Goal: Information Seeking & Learning: Learn about a topic

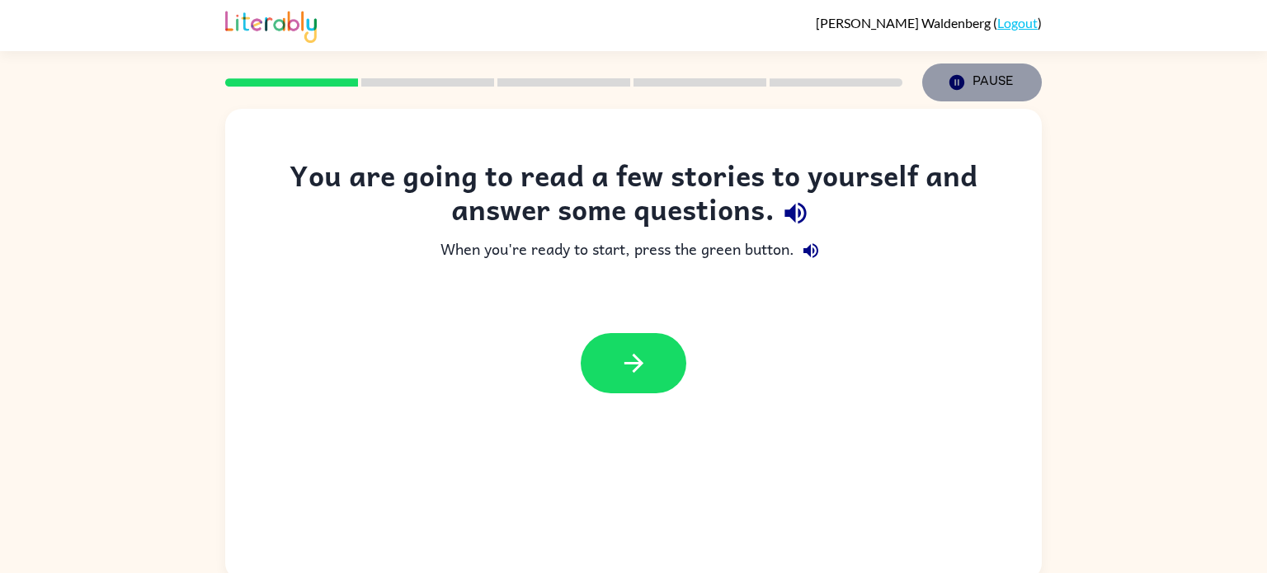
click at [970, 92] on button "Pause Pause" at bounding box center [982, 82] width 120 height 38
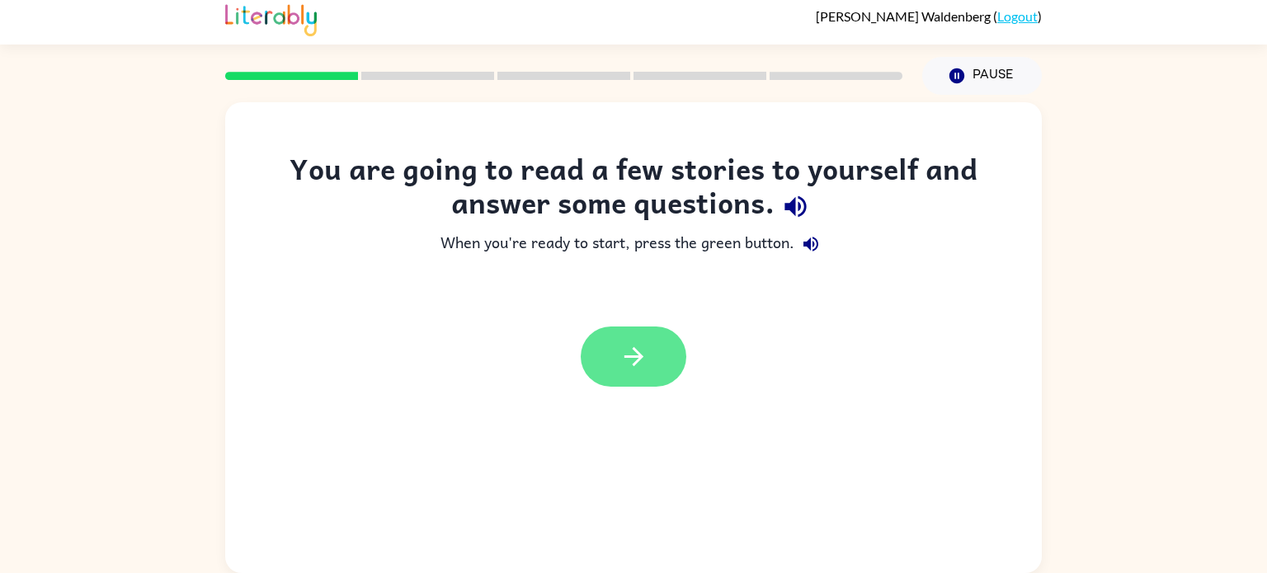
click at [633, 342] on icon "button" at bounding box center [633, 356] width 29 height 29
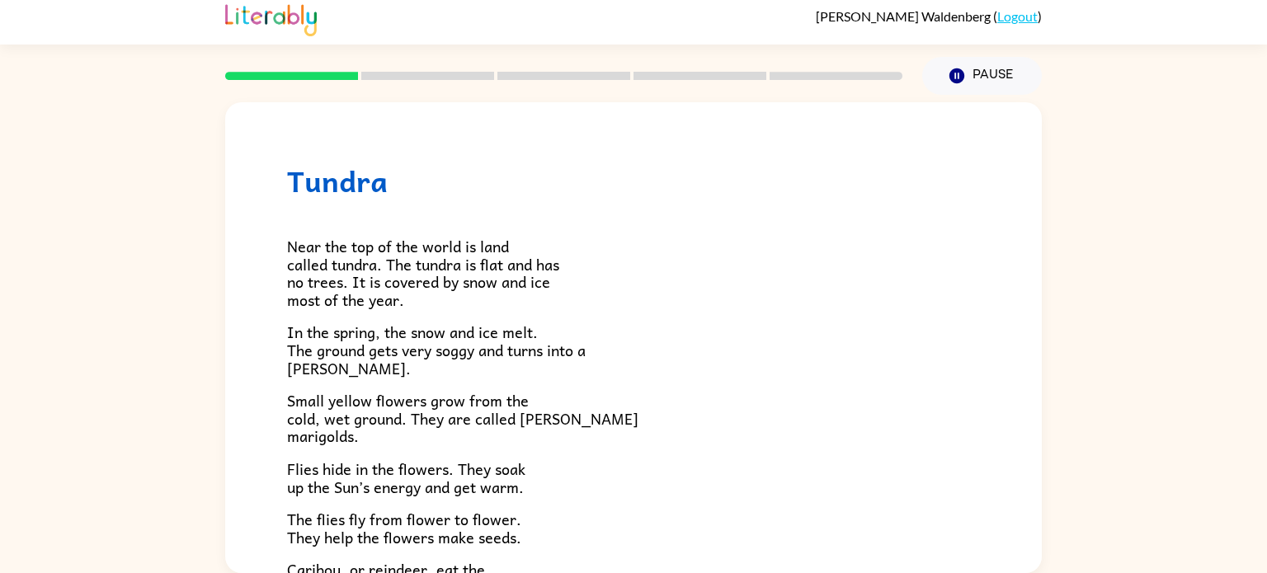
click at [0, 341] on div "Tundra Near the top of the world is land called tundra. The tundra is flat and …" at bounding box center [633, 334] width 1267 height 478
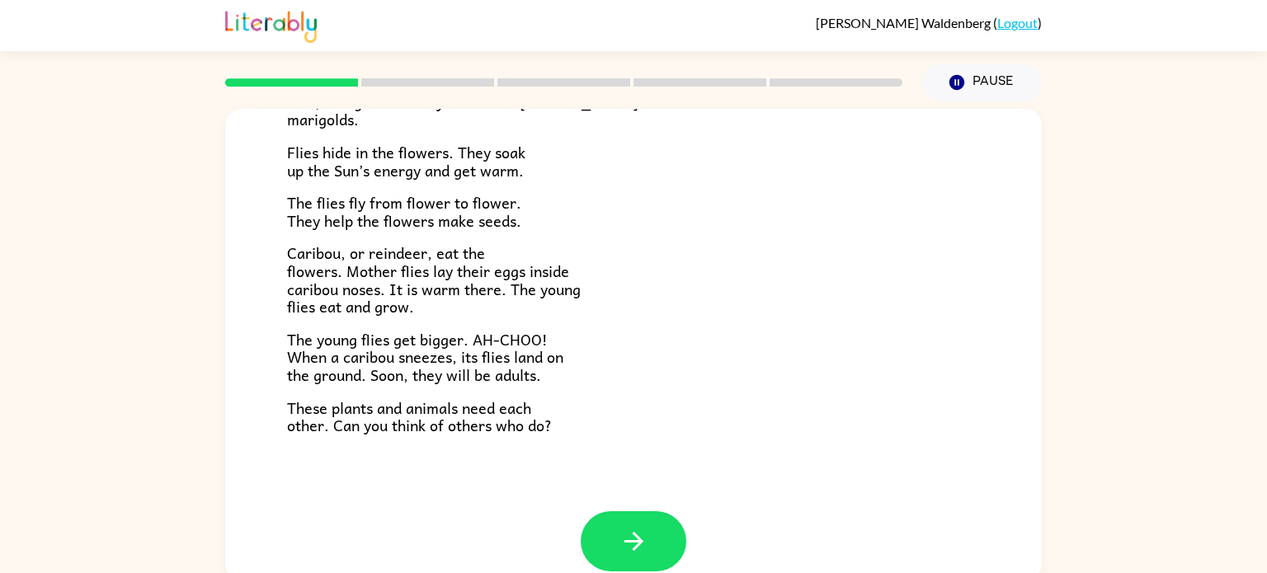
scroll to position [339, 0]
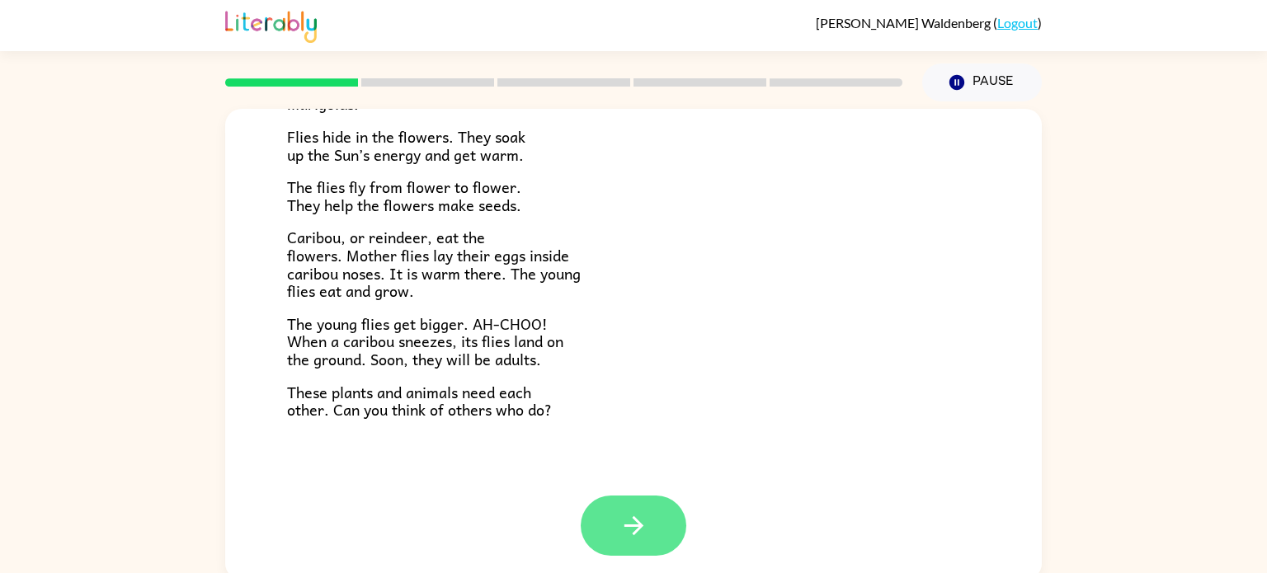
click at [628, 528] on icon "button" at bounding box center [633, 525] width 29 height 29
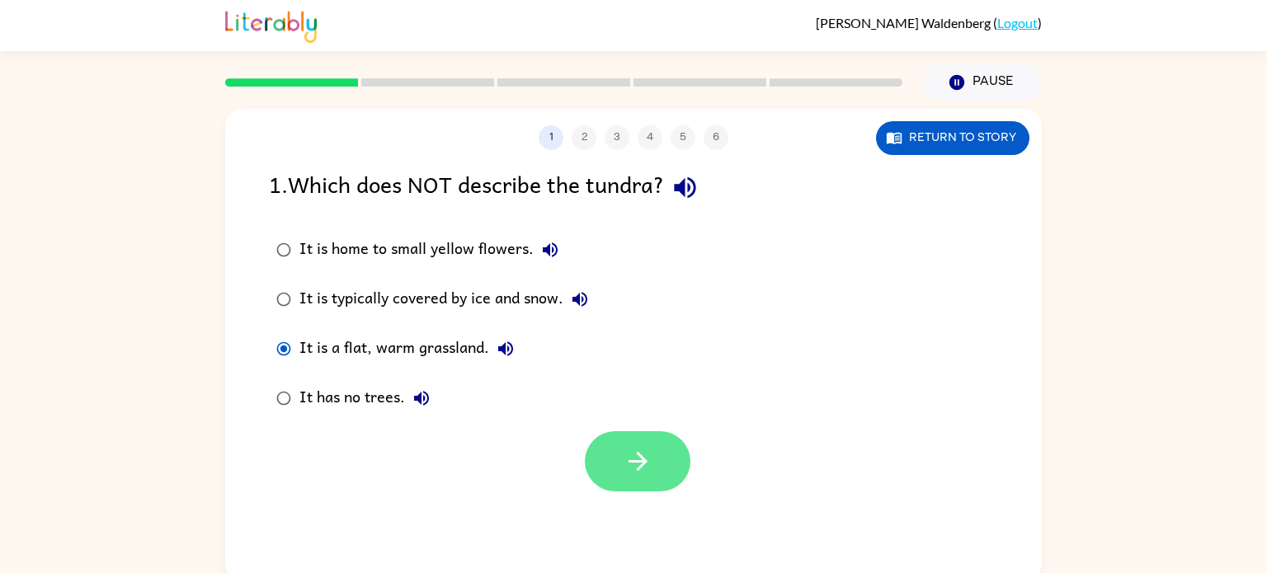
click at [614, 475] on button "button" at bounding box center [638, 461] width 106 height 60
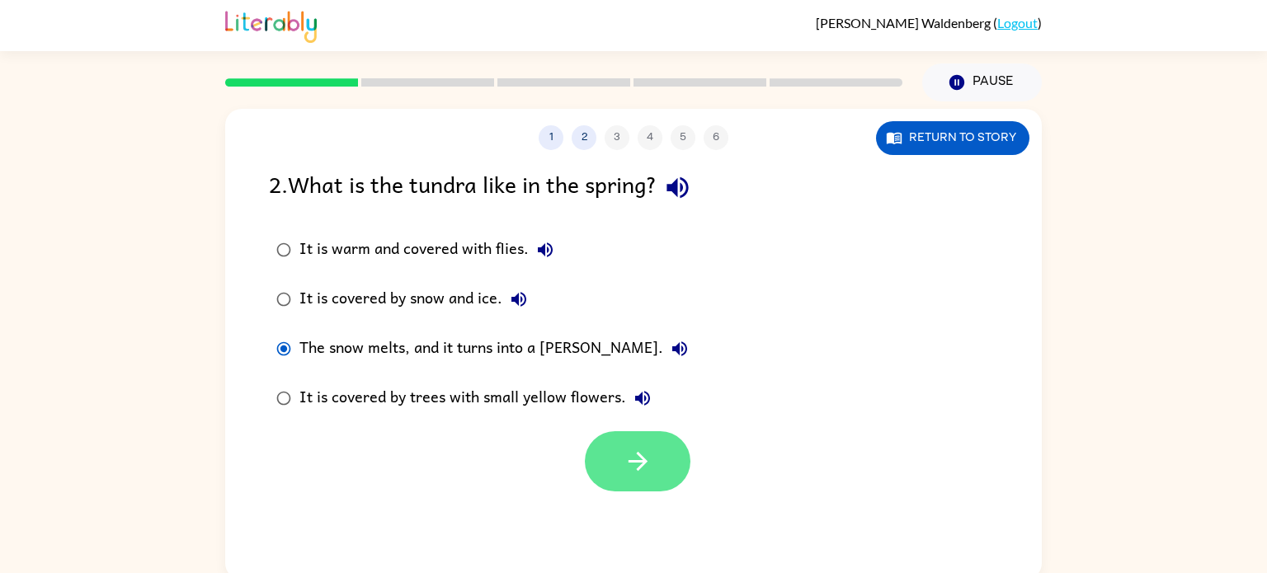
click at [620, 475] on button "button" at bounding box center [638, 461] width 106 height 60
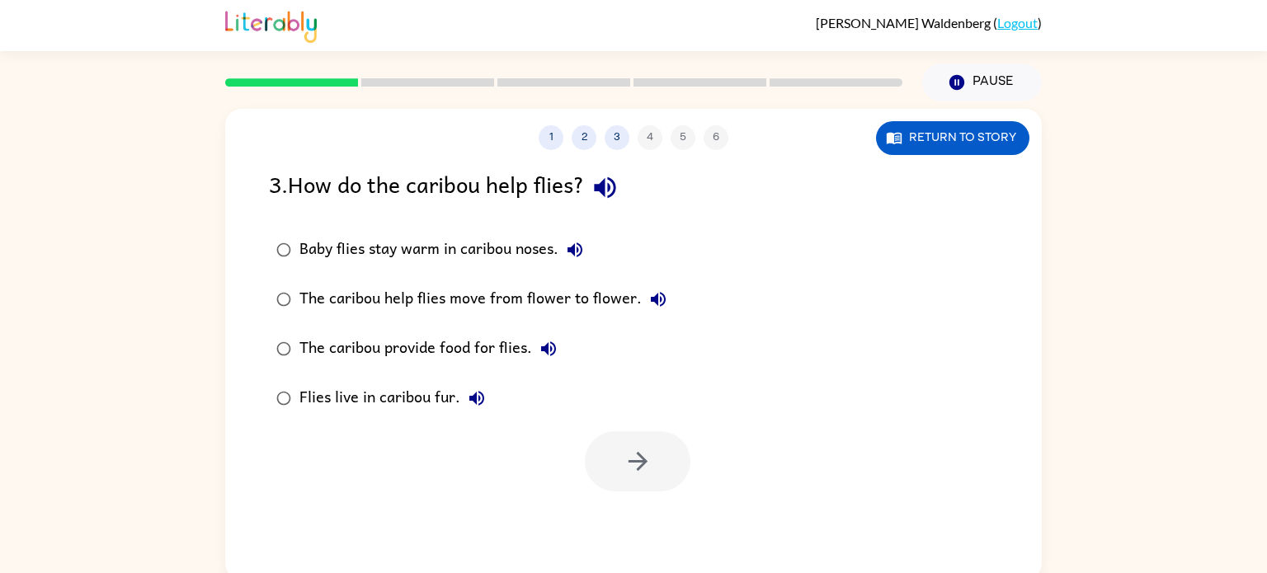
click at [328, 249] on div "Baby flies stay warm in caribou noses." at bounding box center [445, 249] width 292 height 33
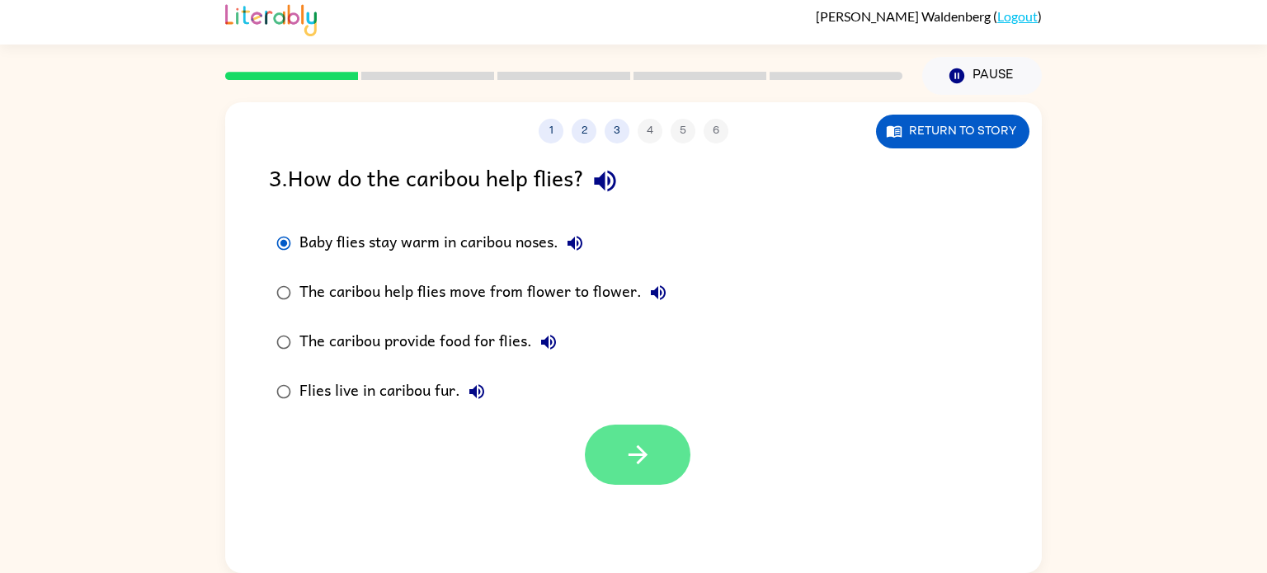
click at [633, 470] on button "button" at bounding box center [638, 455] width 106 height 60
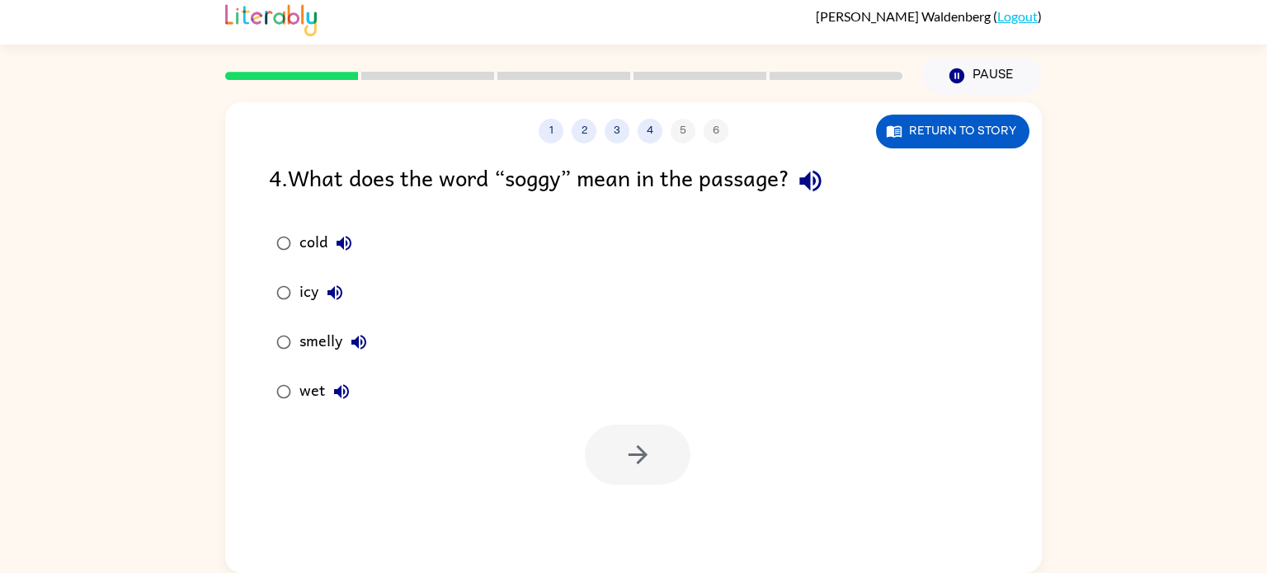
click at [326, 387] on button "wet" at bounding box center [341, 391] width 33 height 33
click at [633, 454] on icon "button" at bounding box center [637, 454] width 19 height 19
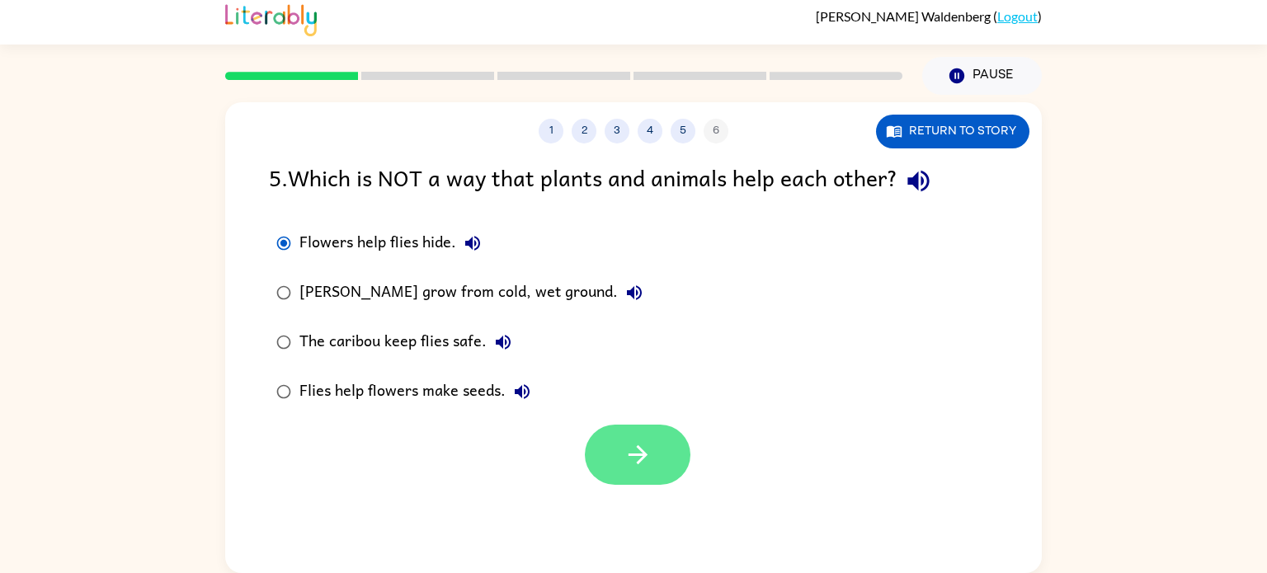
click at [628, 452] on icon "button" at bounding box center [637, 454] width 29 height 29
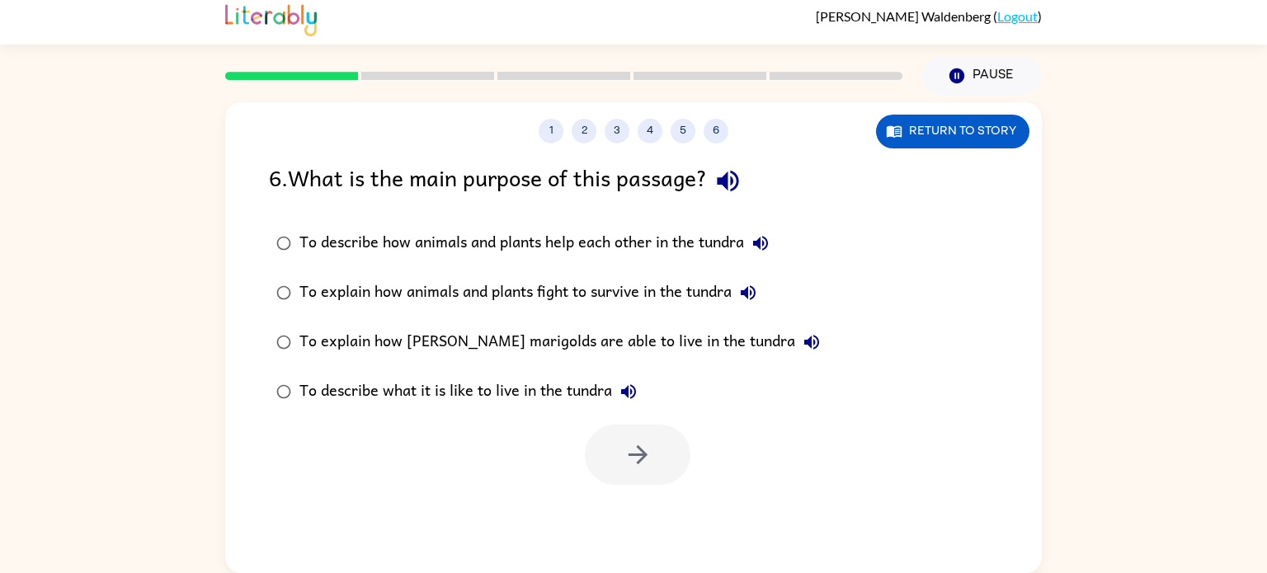
click at [479, 388] on div "To describe what it is like to live in the tundra" at bounding box center [472, 391] width 346 height 33
click at [619, 454] on button "button" at bounding box center [638, 455] width 106 height 60
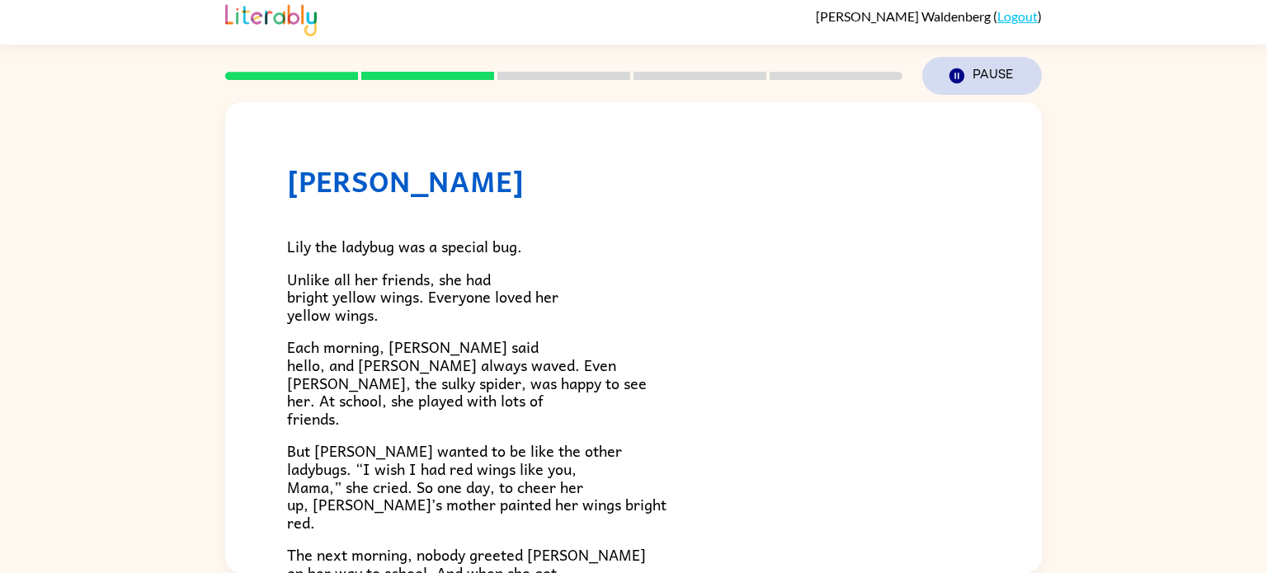
click at [985, 68] on button "Pause Pause" at bounding box center [982, 76] width 120 height 38
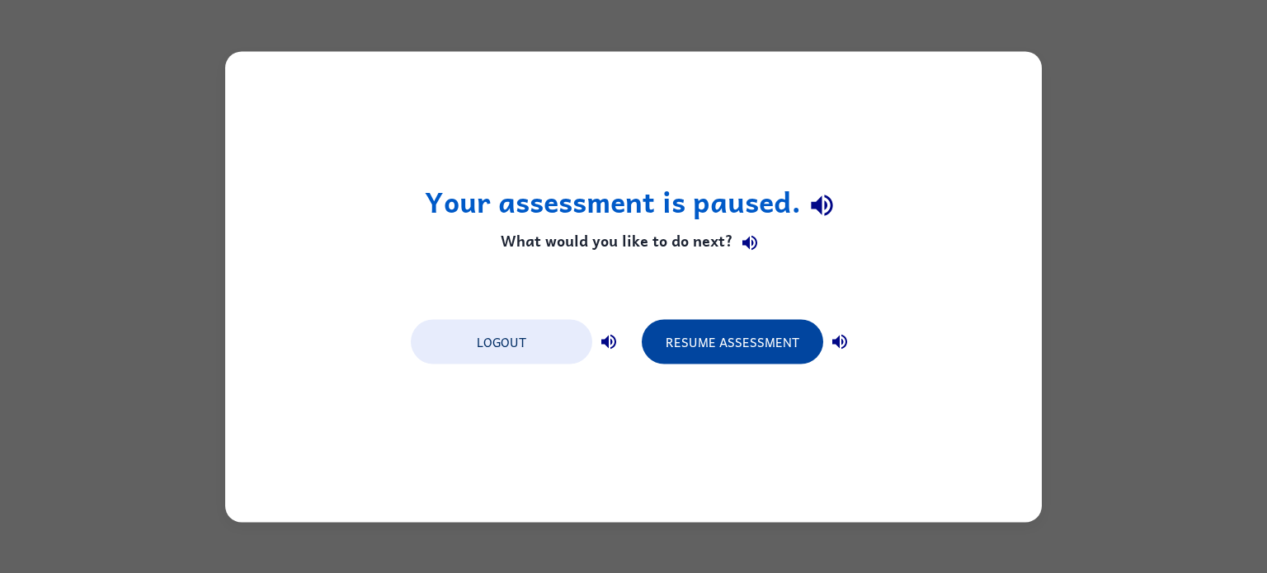
click at [765, 344] on button "Resume Assessment" at bounding box center [732, 341] width 181 height 45
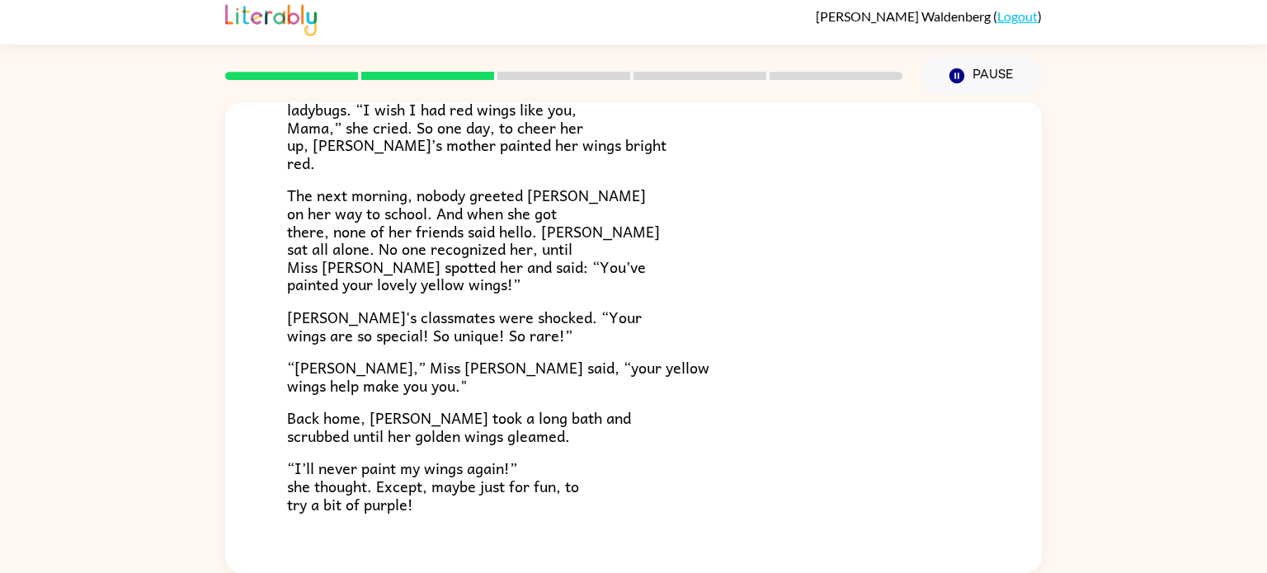
scroll to position [461, 0]
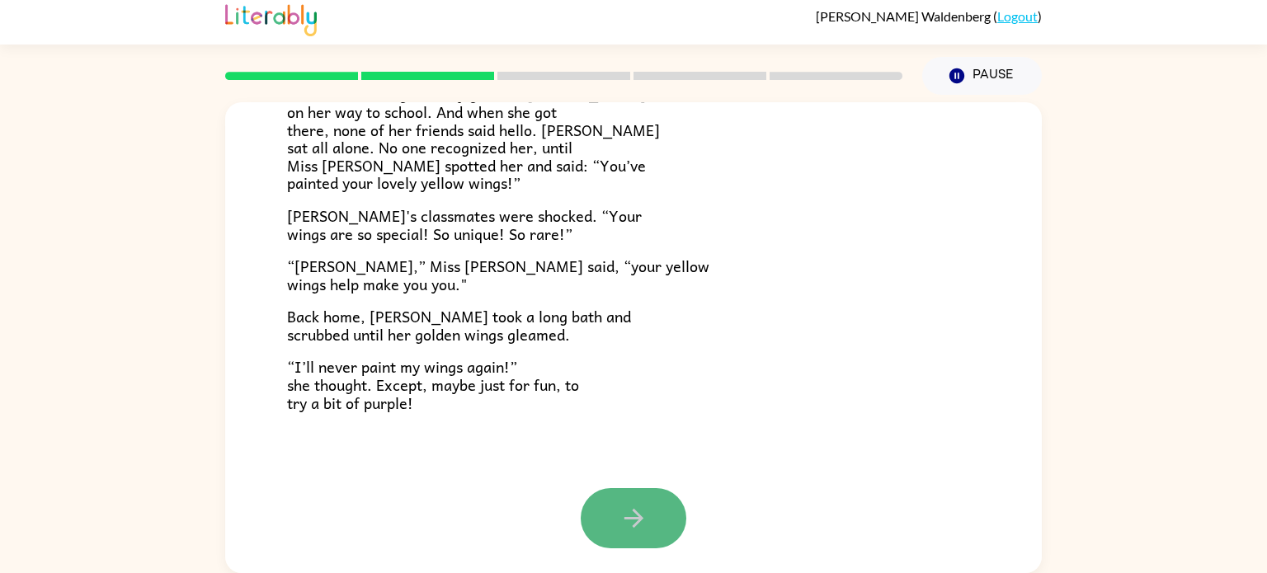
click at [637, 499] on button "button" at bounding box center [634, 518] width 106 height 60
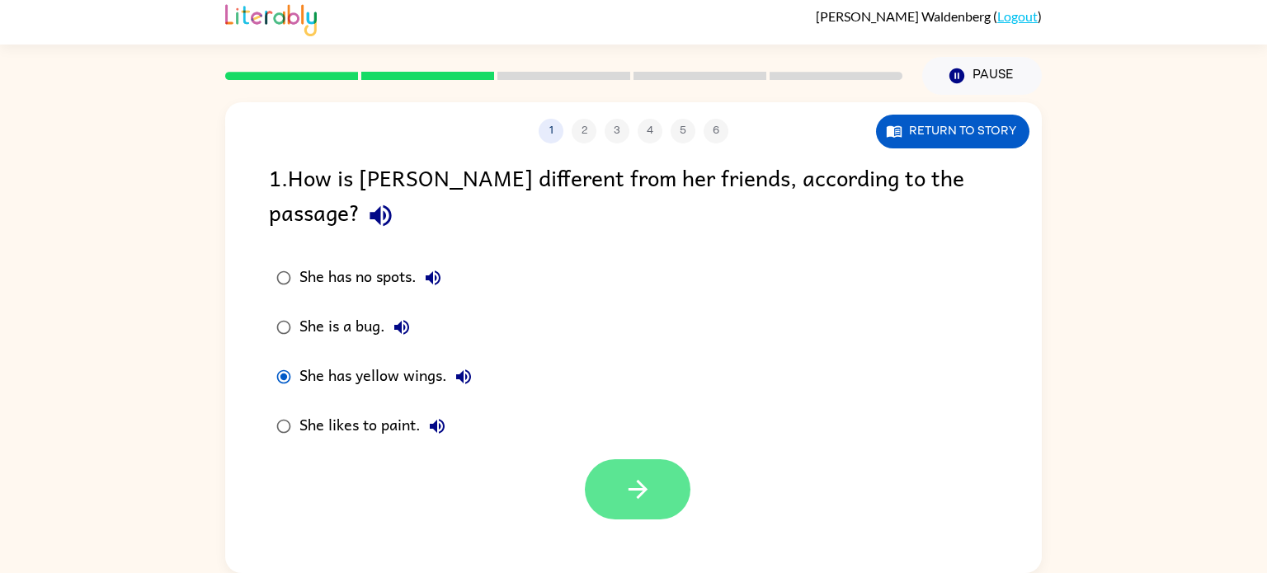
click at [617, 475] on button "button" at bounding box center [638, 489] width 106 height 60
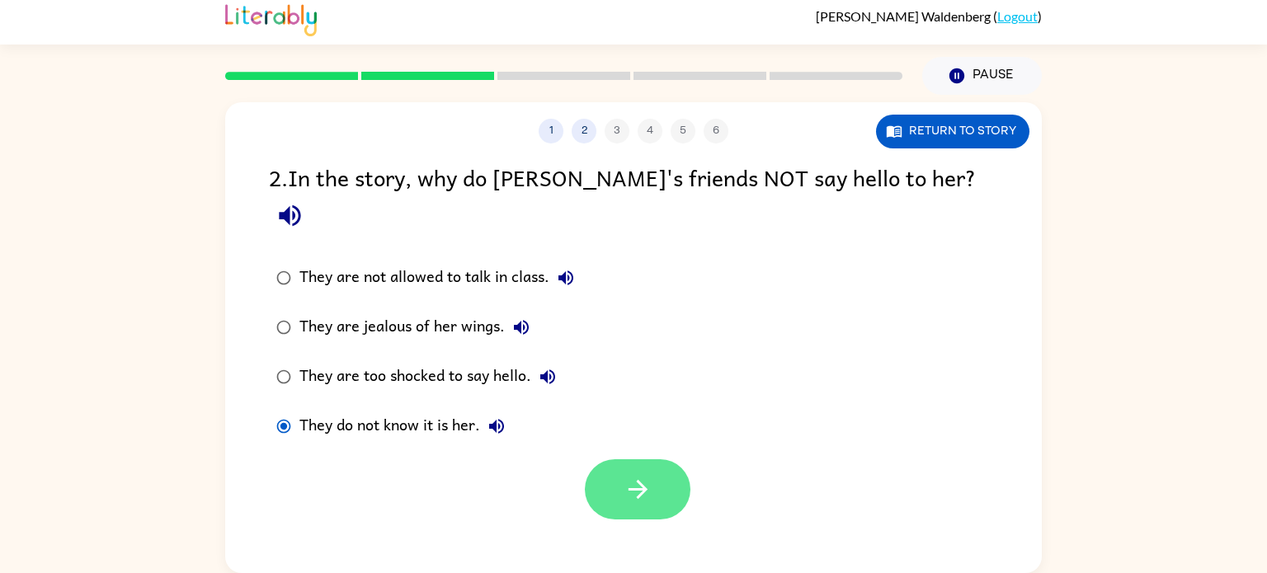
click at [636, 475] on icon "button" at bounding box center [637, 489] width 29 height 29
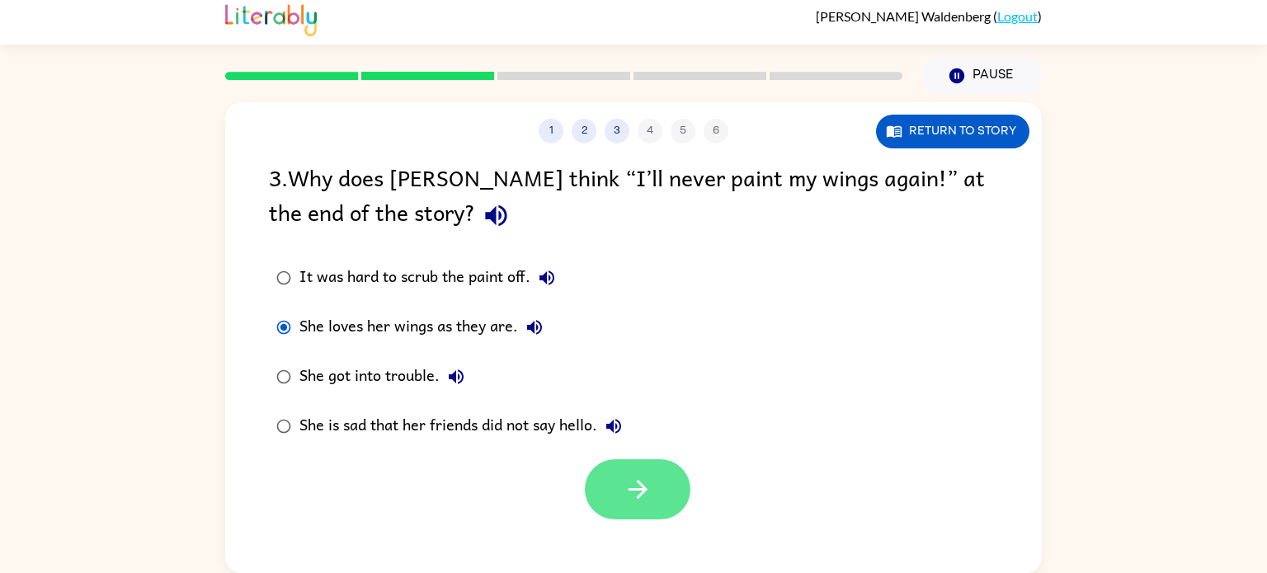
click at [651, 485] on icon "button" at bounding box center [637, 489] width 29 height 29
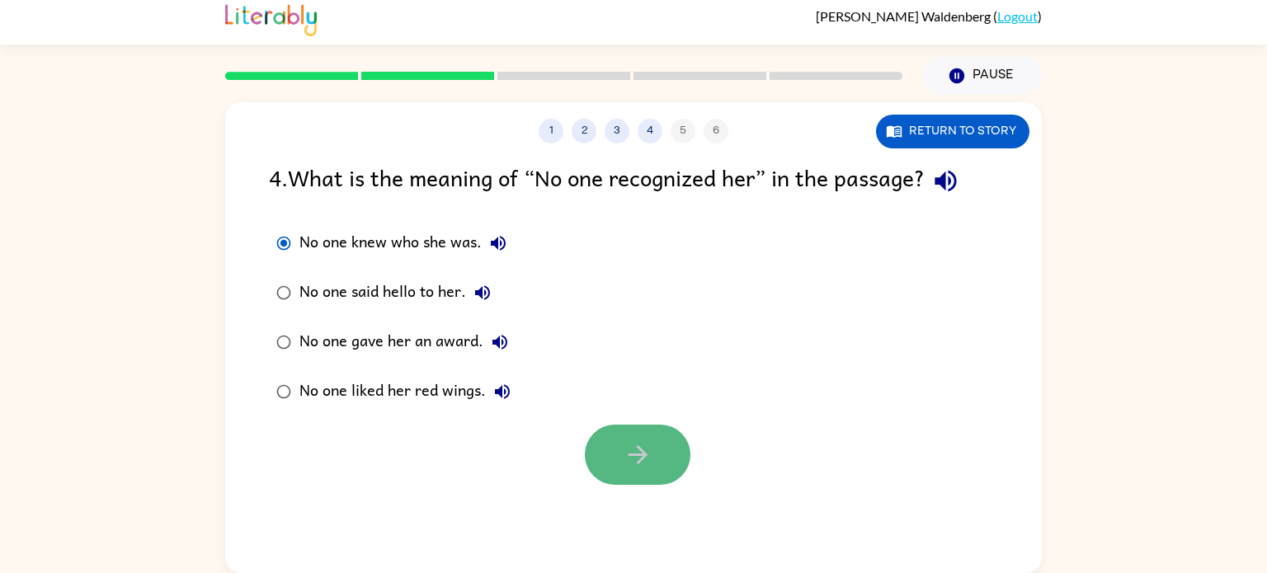
click at [625, 471] on button "button" at bounding box center [638, 455] width 106 height 60
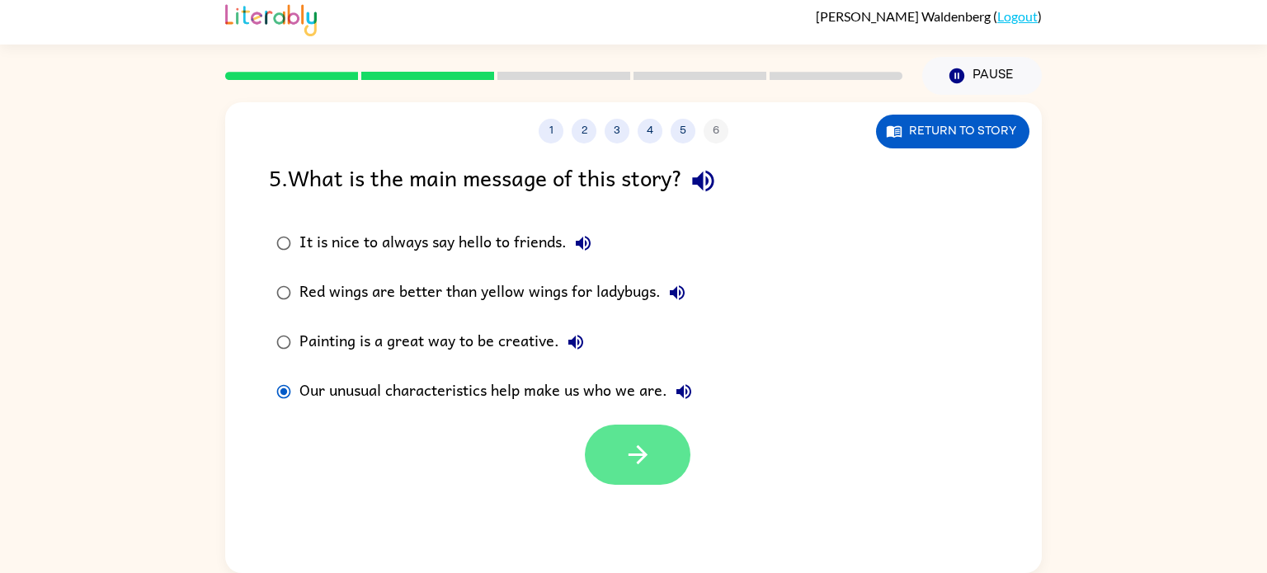
click at [614, 468] on button "button" at bounding box center [638, 455] width 106 height 60
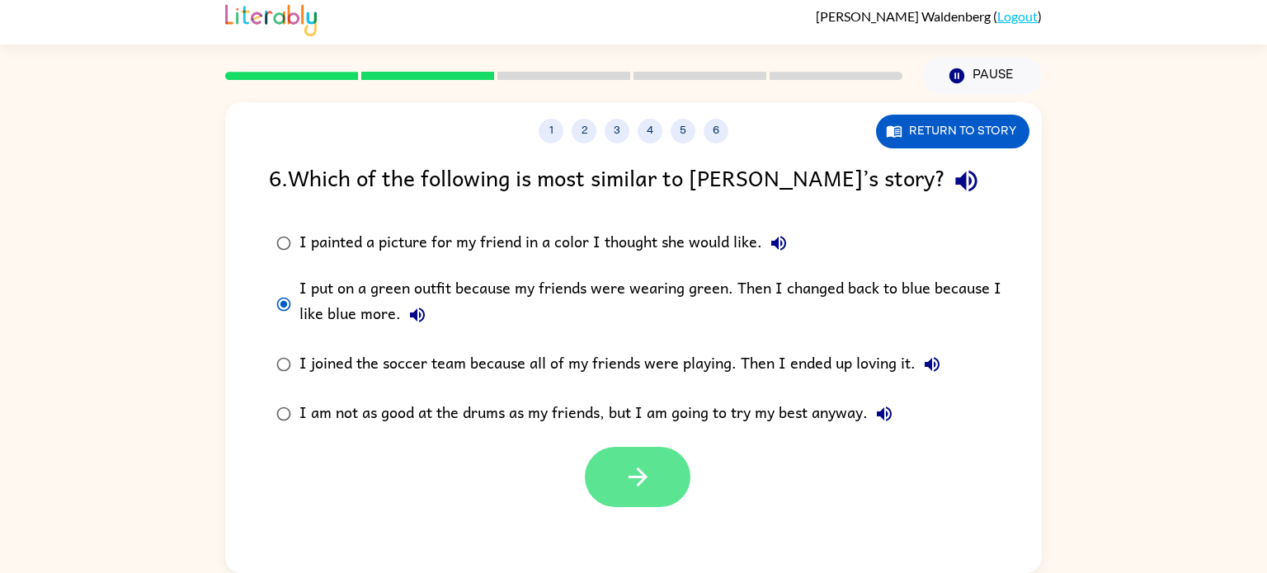
click at [633, 498] on button "button" at bounding box center [638, 477] width 106 height 60
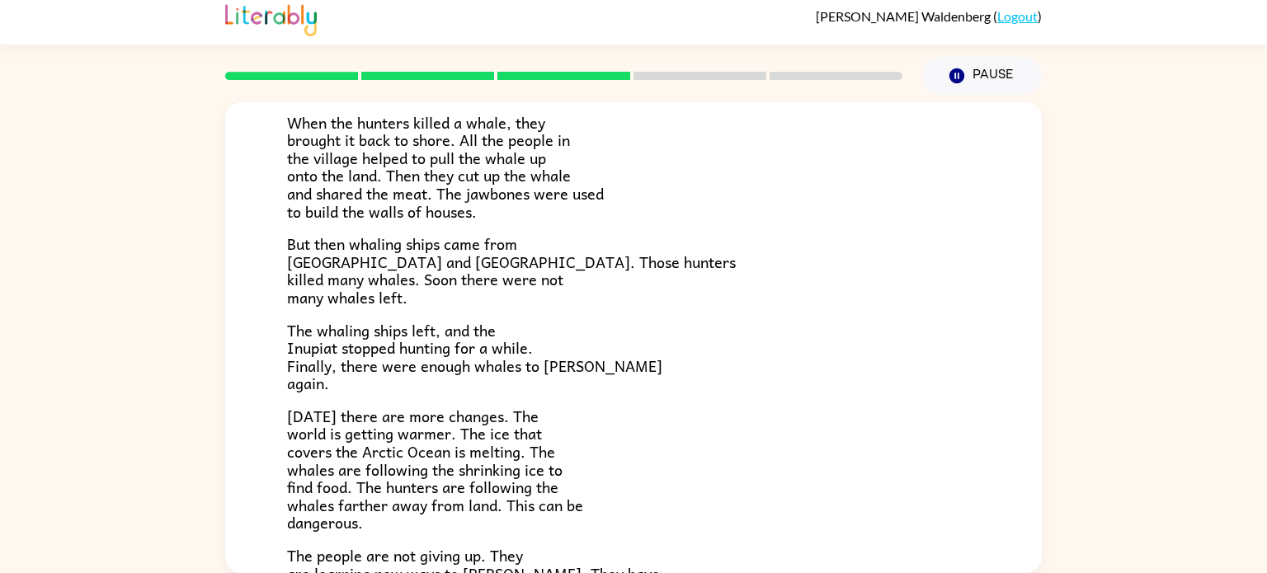
scroll to position [351, 0]
click at [1266, 444] on div "The People of the Whale A group of Native Americans lives along the coast of Al…" at bounding box center [633, 334] width 1267 height 478
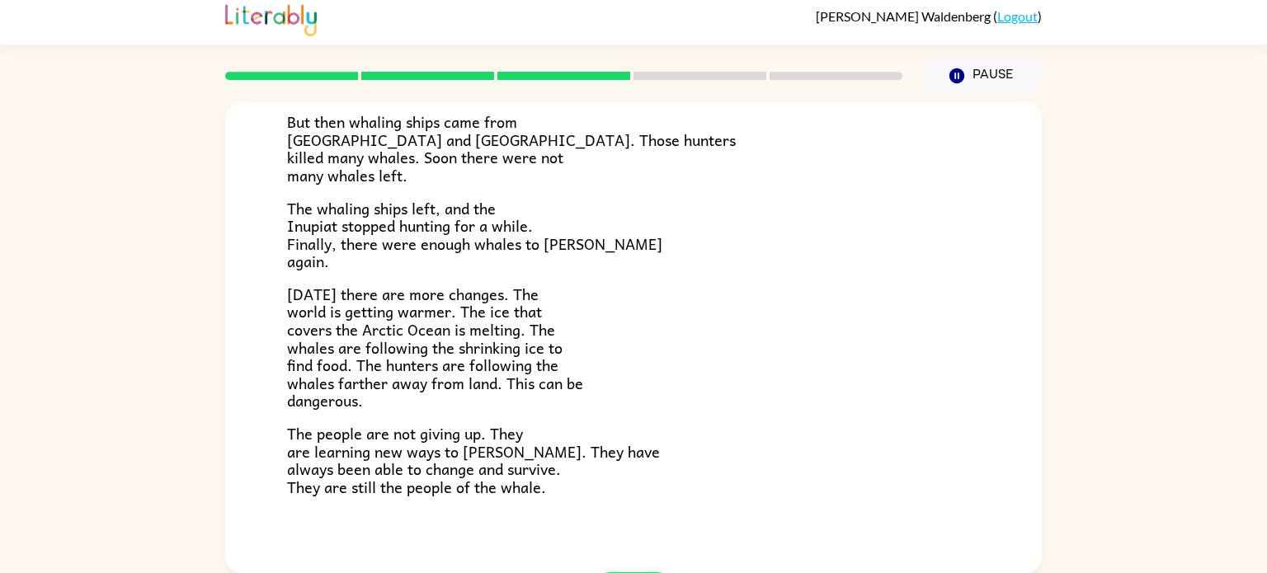
scroll to position [556, 0]
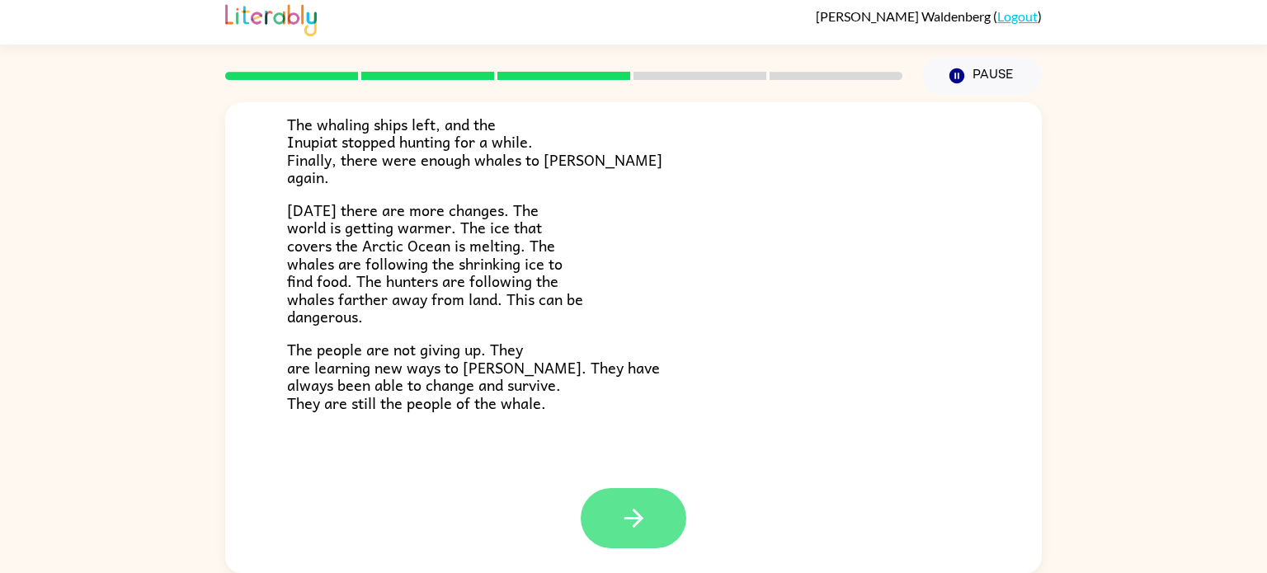
click at [642, 511] on icon "button" at bounding box center [633, 518] width 29 height 29
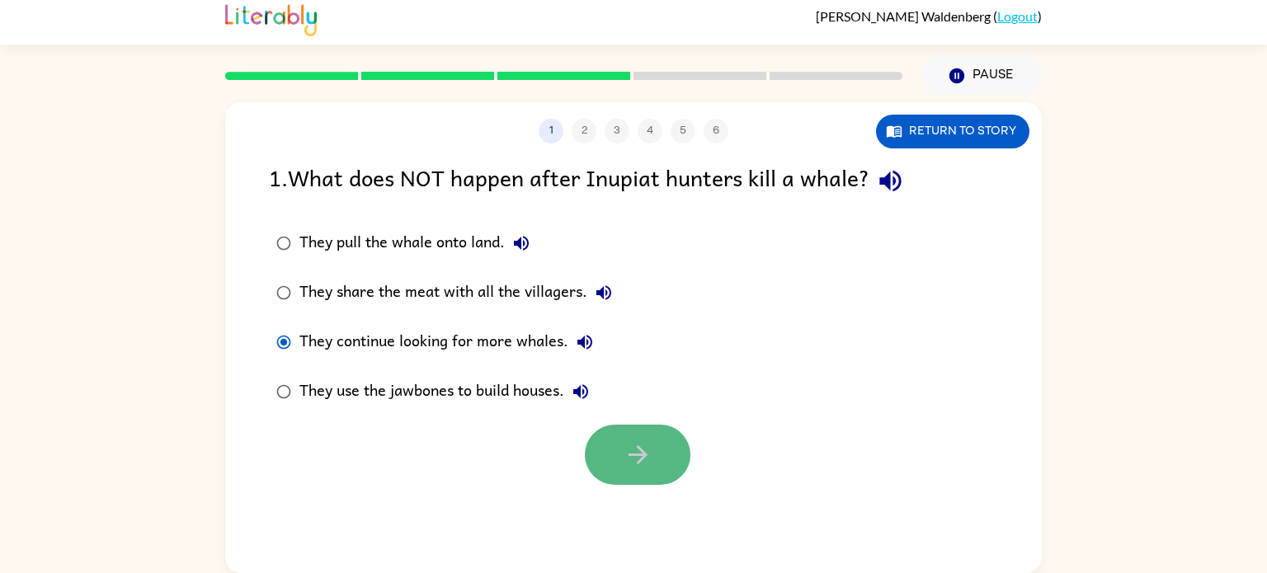
click at [623, 446] on icon "button" at bounding box center [637, 454] width 29 height 29
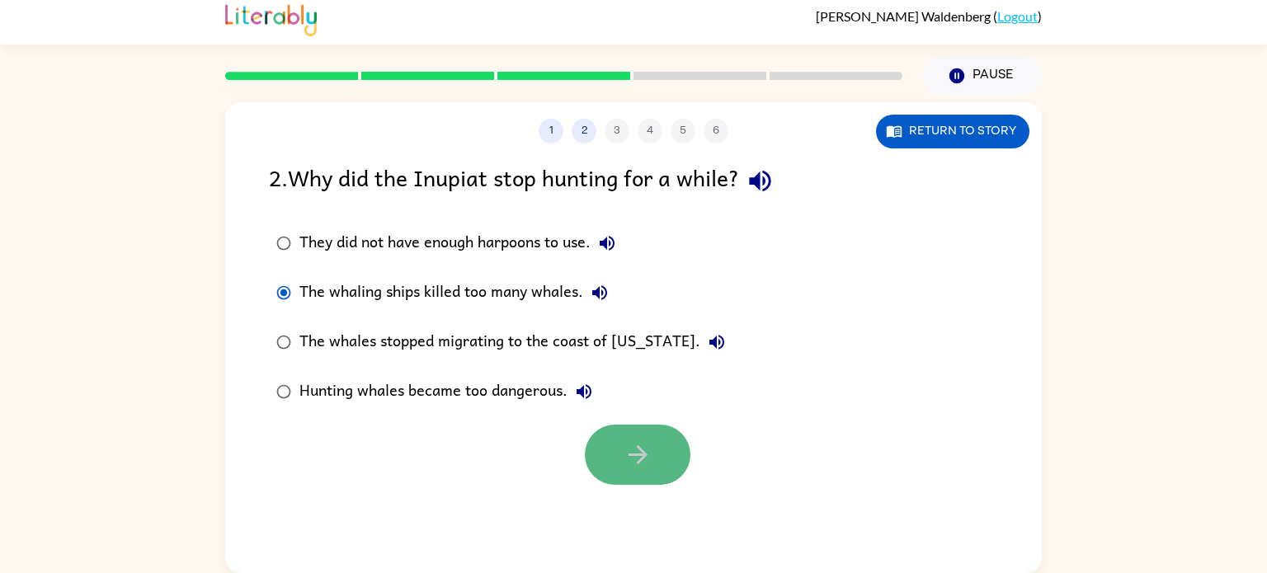
click at [659, 455] on button "button" at bounding box center [638, 455] width 106 height 60
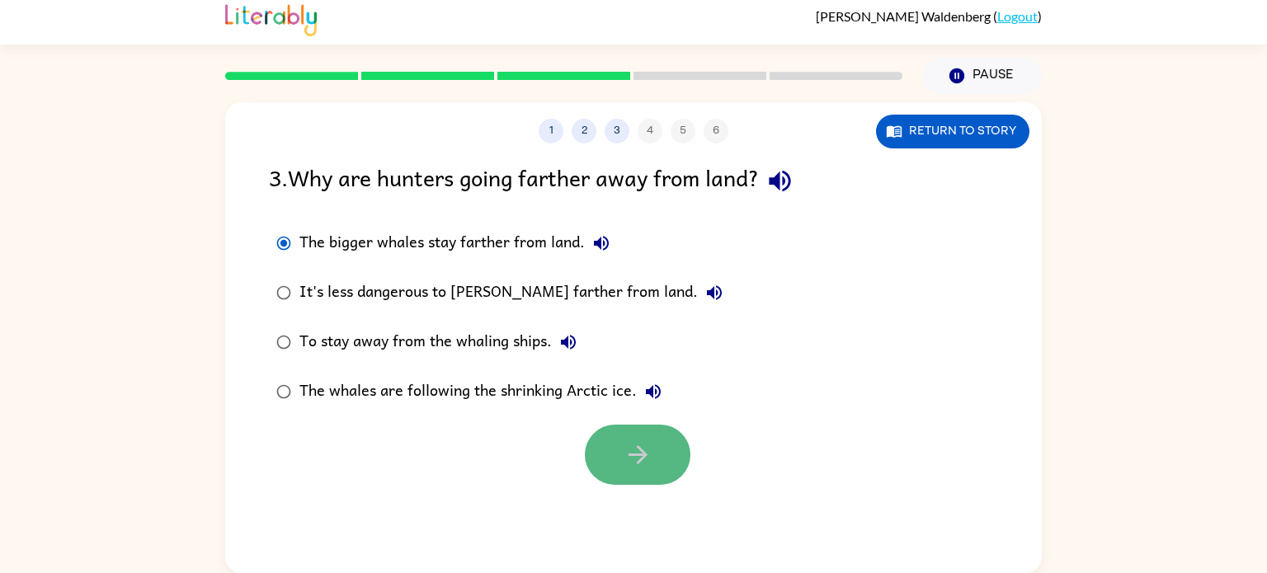
click at [600, 468] on button "button" at bounding box center [638, 455] width 106 height 60
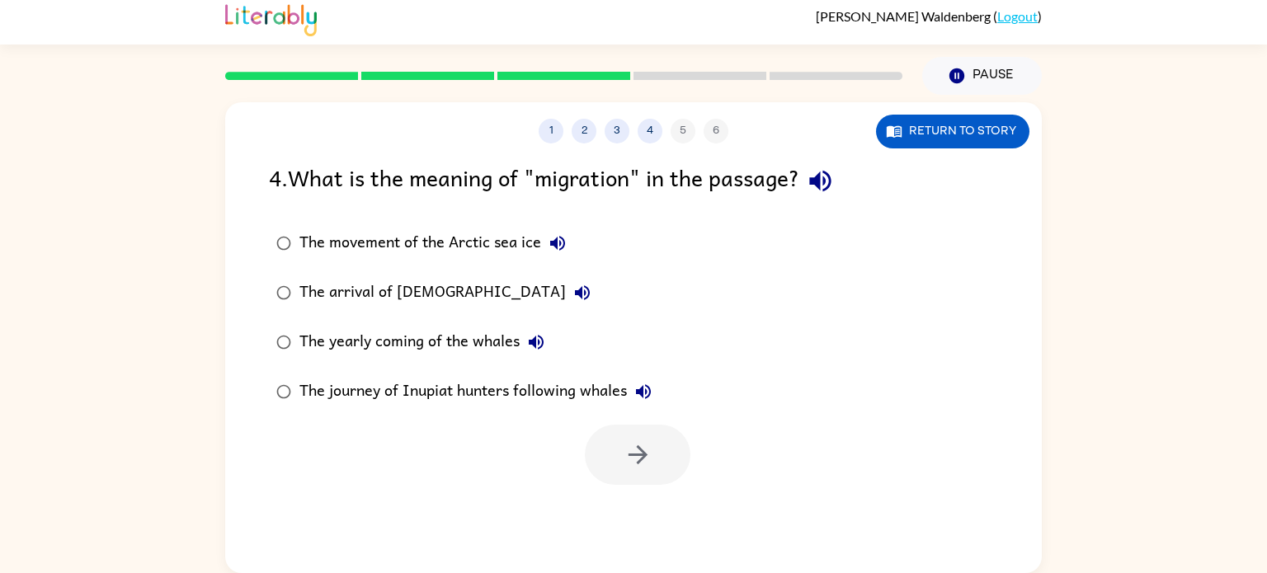
drag, startPoint x: 600, startPoint y: 468, endPoint x: 346, endPoint y: 425, distance: 258.5
click at [346, 425] on div at bounding box center [633, 450] width 816 height 68
click at [667, 463] on button "button" at bounding box center [638, 455] width 106 height 60
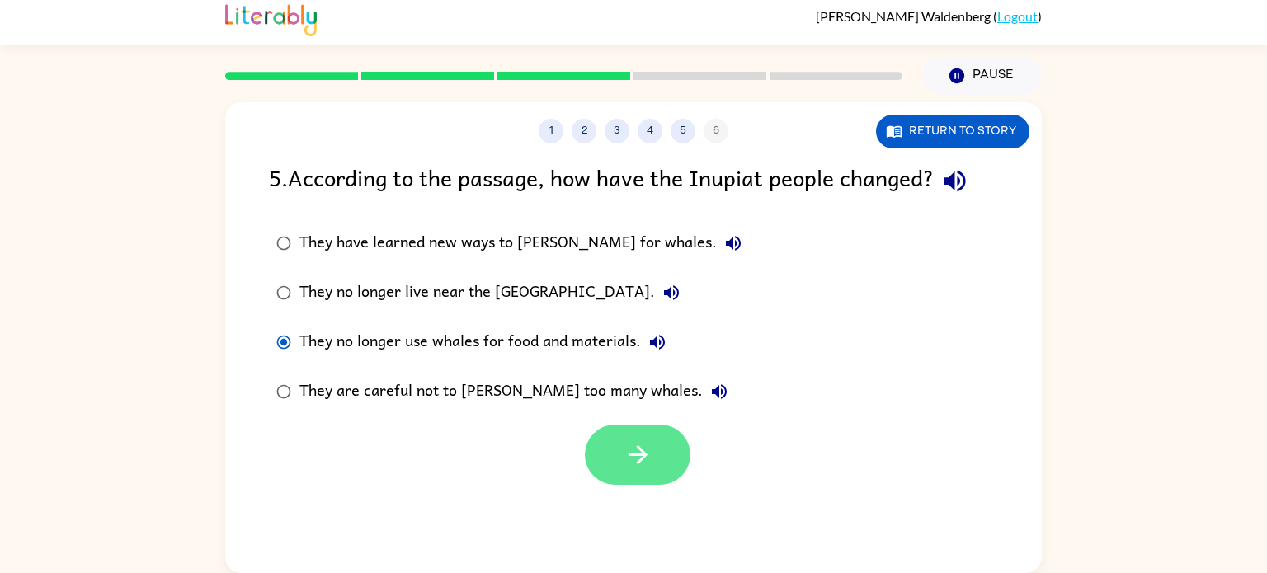
click at [633, 451] on icon "button" at bounding box center [637, 454] width 29 height 29
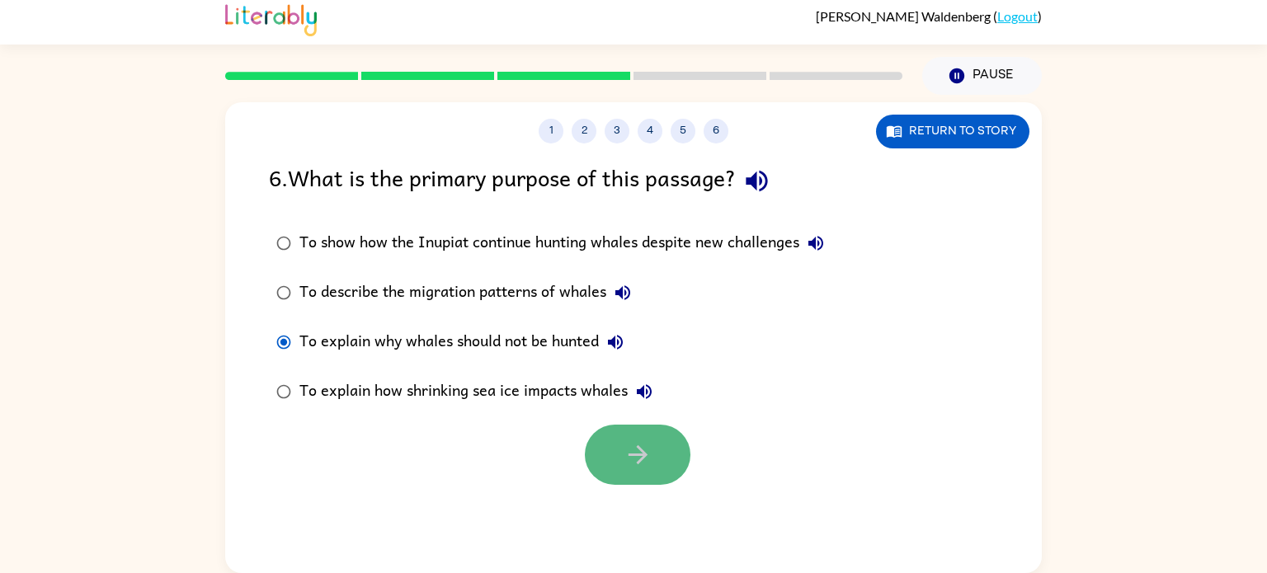
click at [605, 442] on button "button" at bounding box center [638, 455] width 106 height 60
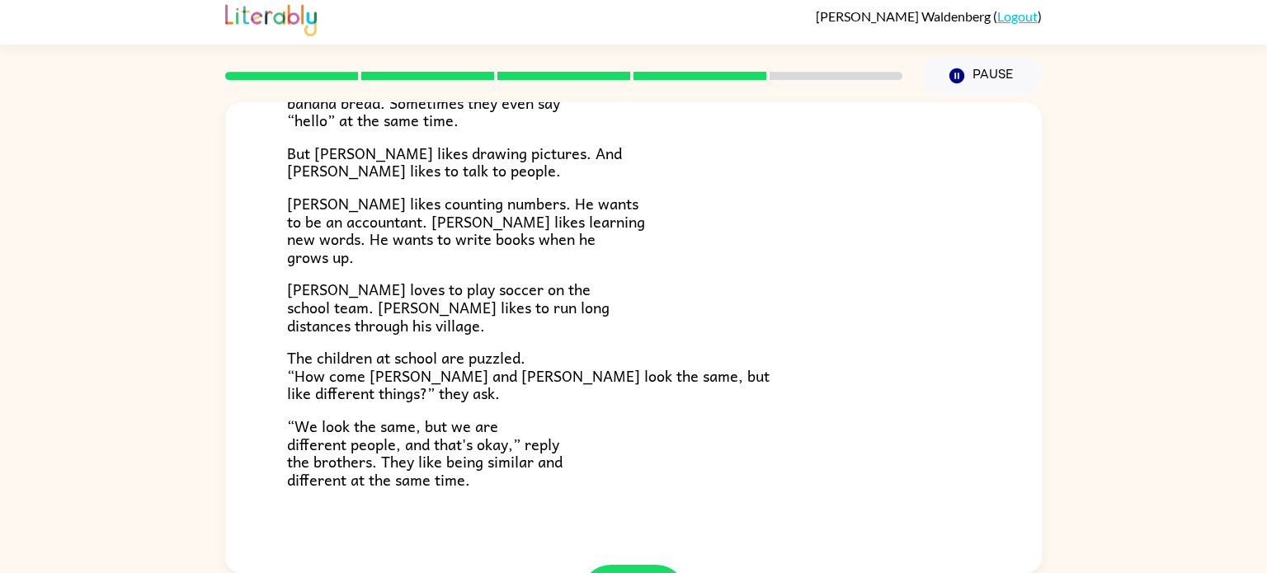
scroll to position [286, 0]
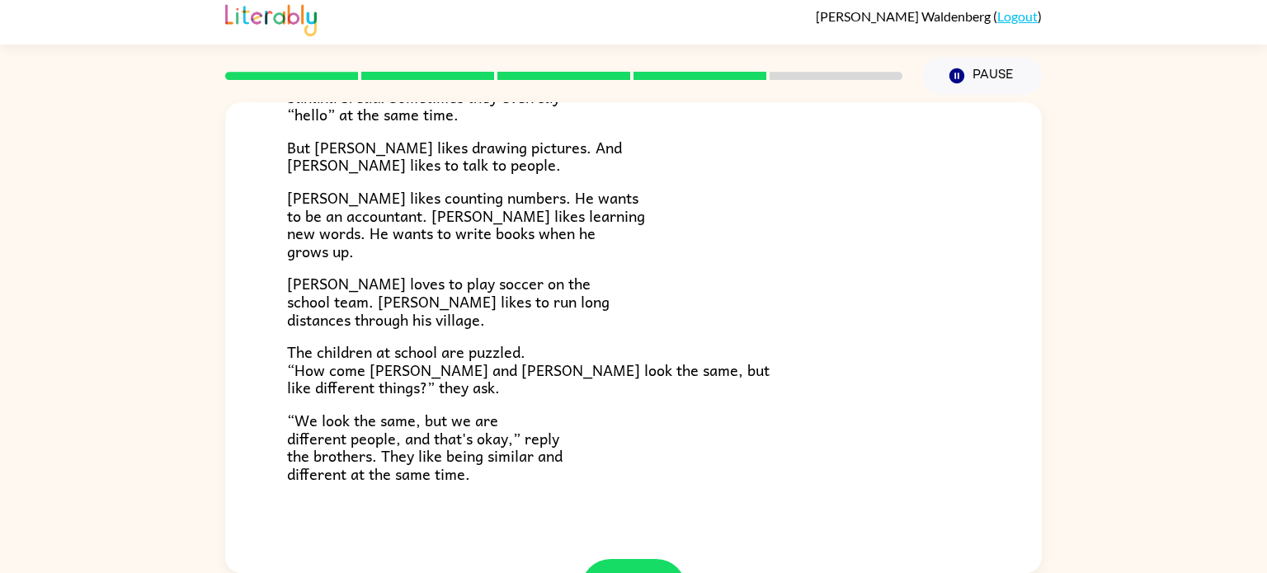
click at [811, 333] on div "Zane and Zeke are twin brothers. "They look the same," people always say. Their…" at bounding box center [633, 197] width 693 height 571
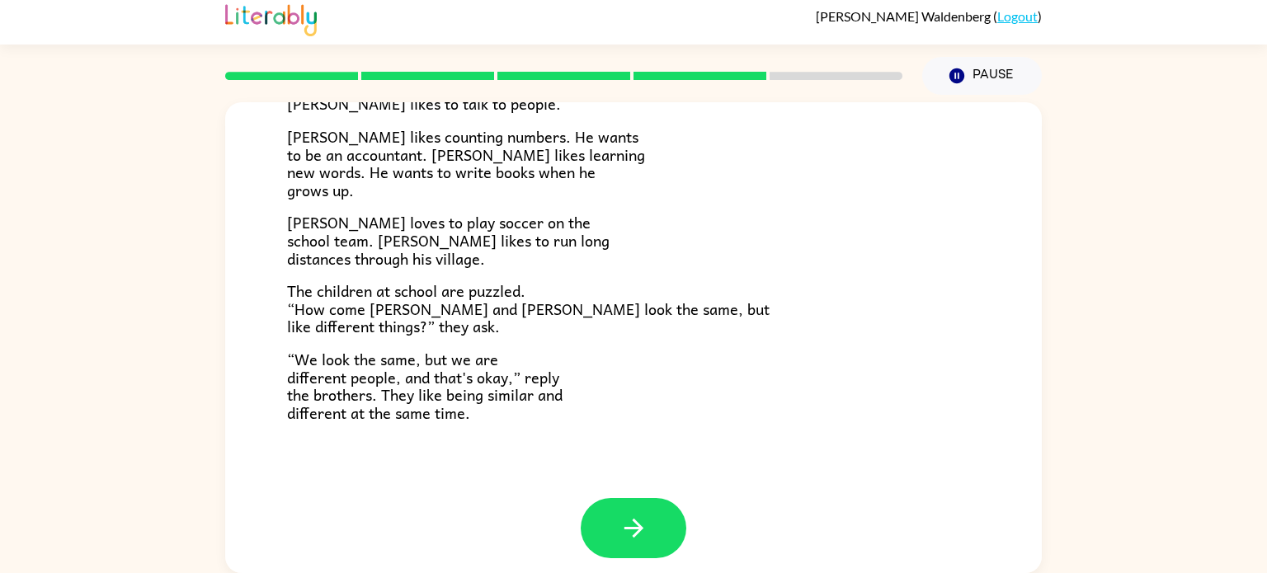
scroll to position [356, 0]
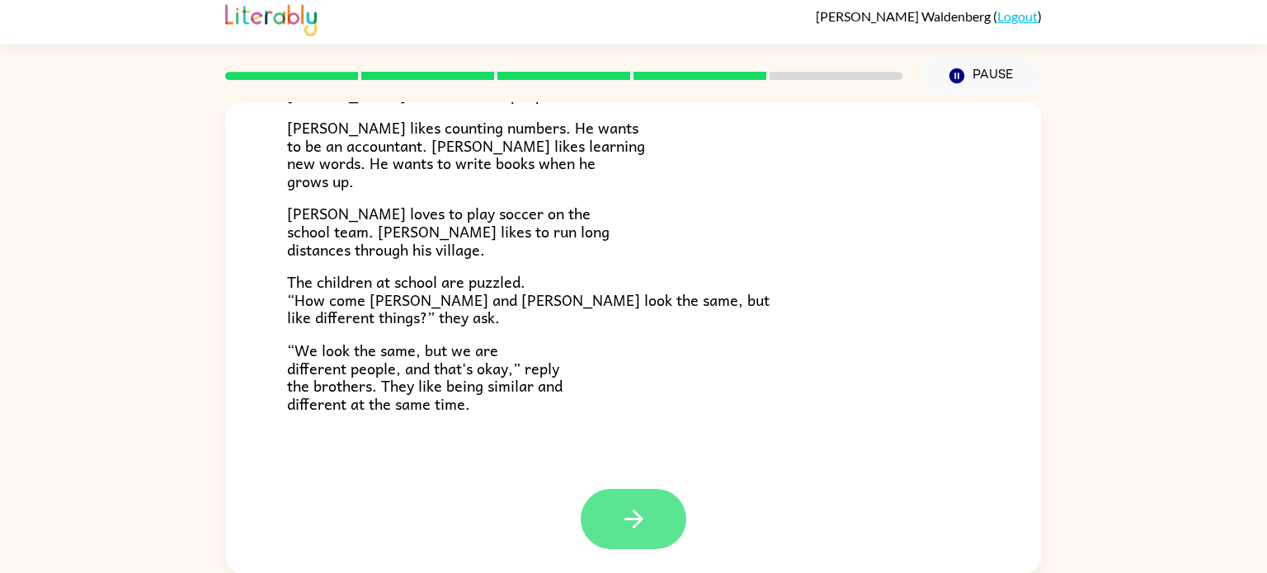
click at [645, 515] on icon "button" at bounding box center [633, 519] width 29 height 29
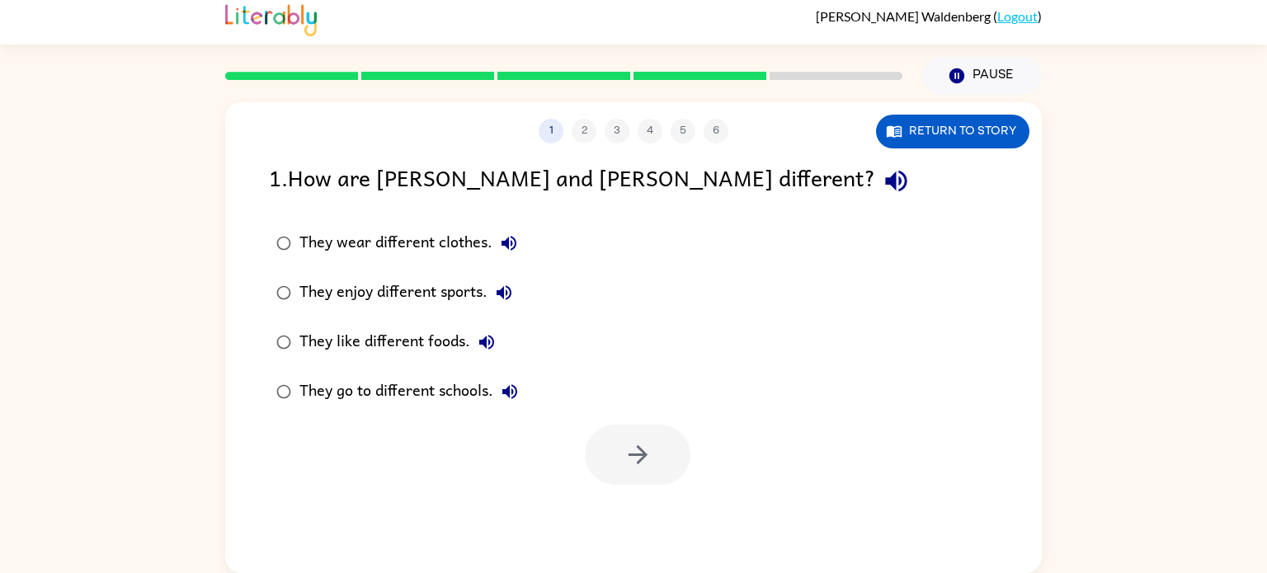
scroll to position [0, 0]
click at [633, 446] on icon "button" at bounding box center [637, 454] width 29 height 29
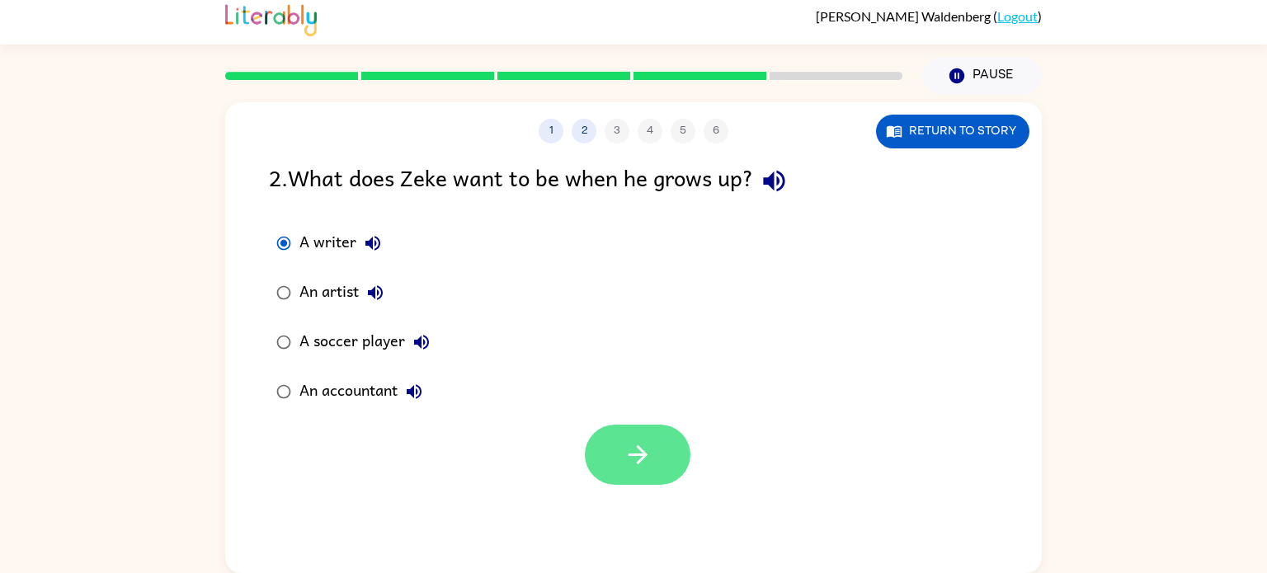
click at [621, 467] on button "button" at bounding box center [638, 455] width 106 height 60
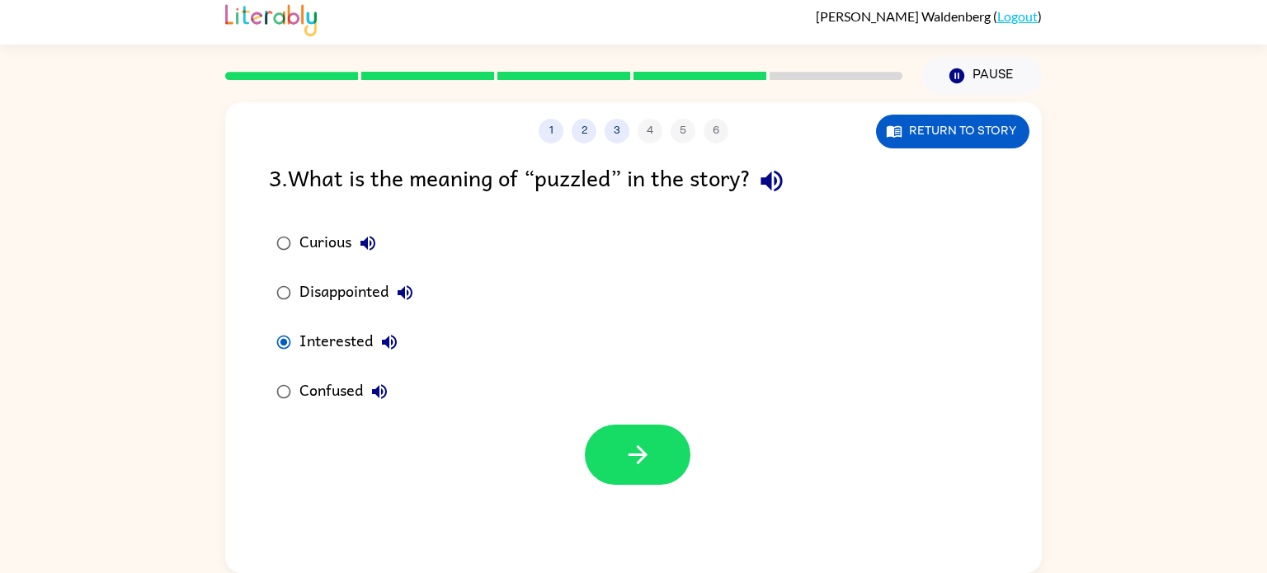
click at [573, 431] on div at bounding box center [633, 450] width 816 height 68
click at [681, 446] on button "button" at bounding box center [638, 455] width 106 height 60
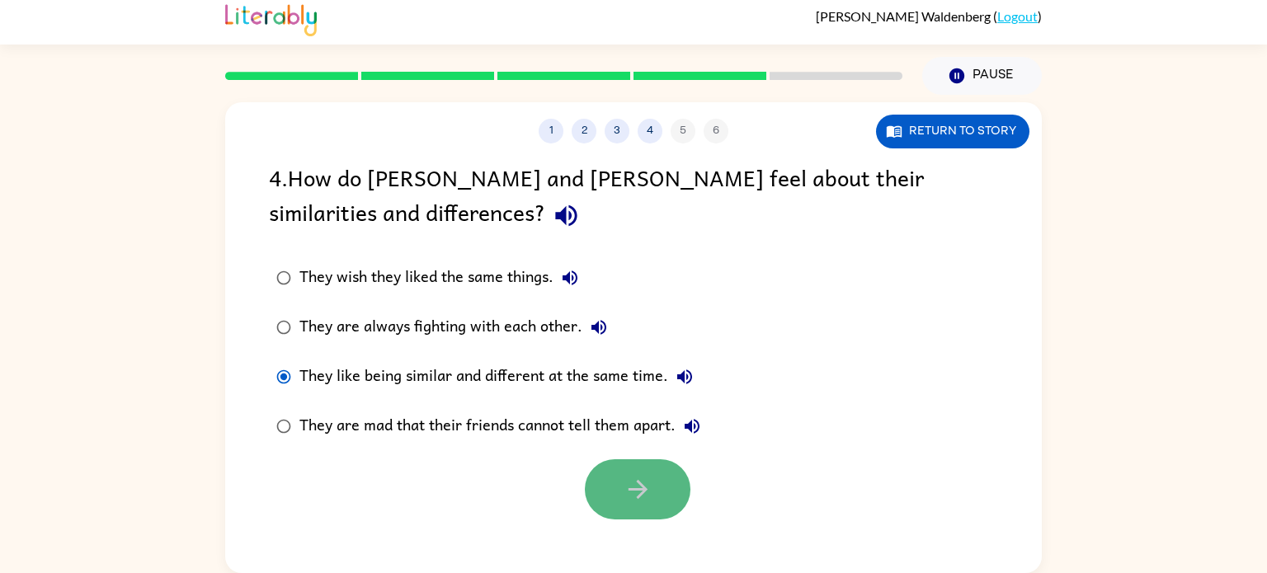
click at [632, 484] on icon "button" at bounding box center [637, 489] width 29 height 29
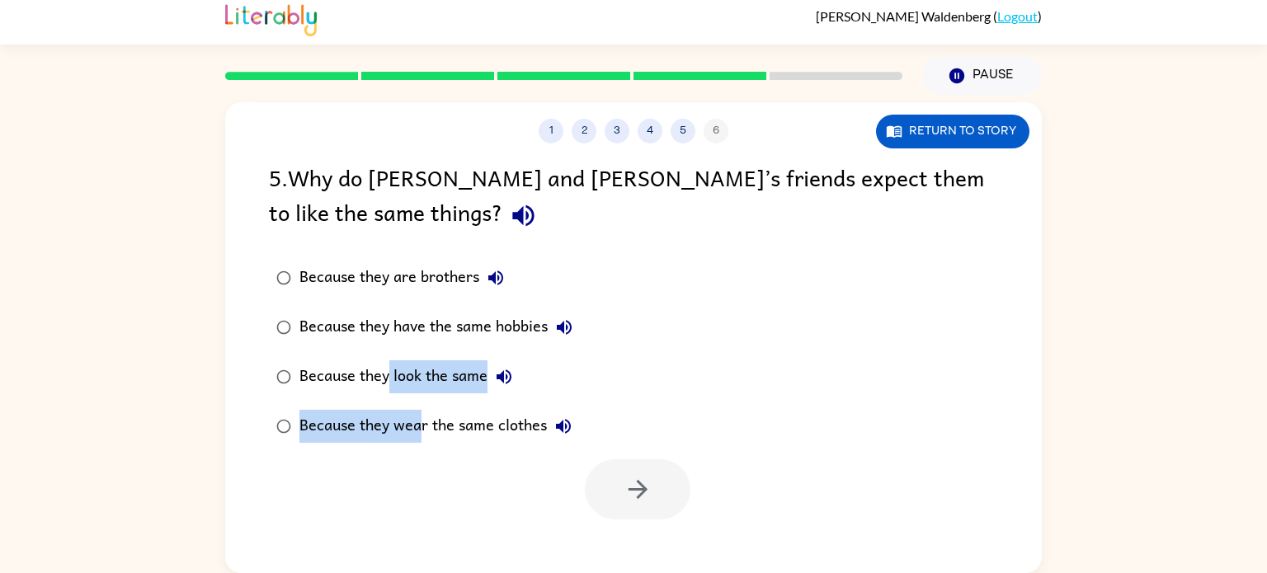
drag, startPoint x: 421, startPoint y: 410, endPoint x: 389, endPoint y: 377, distance: 45.5
click at [389, 377] on div "Because they are brothers Because they have the same hobbies Because they look …" at bounding box center [435, 352] width 333 height 198
click at [655, 493] on button "button" at bounding box center [638, 489] width 106 height 60
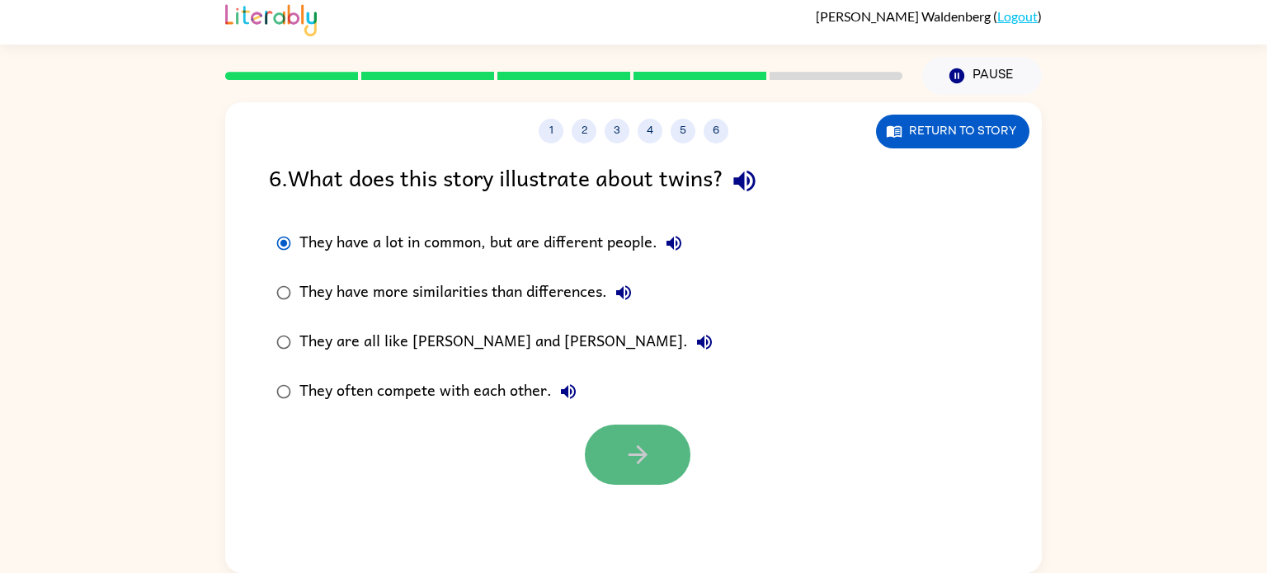
click at [638, 441] on icon "button" at bounding box center [637, 454] width 29 height 29
